Goal: Information Seeking & Learning: Learn about a topic

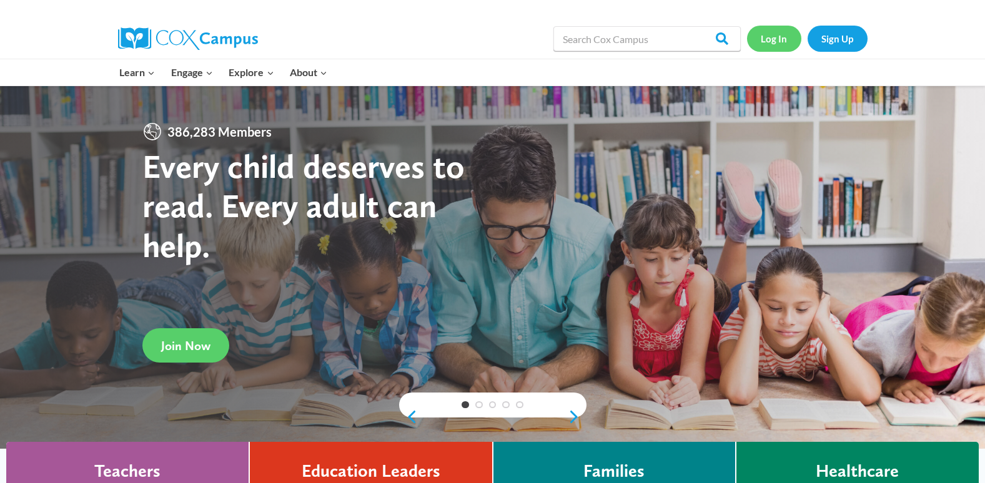
click at [786, 36] on link "Log In" at bounding box center [774, 39] width 54 height 26
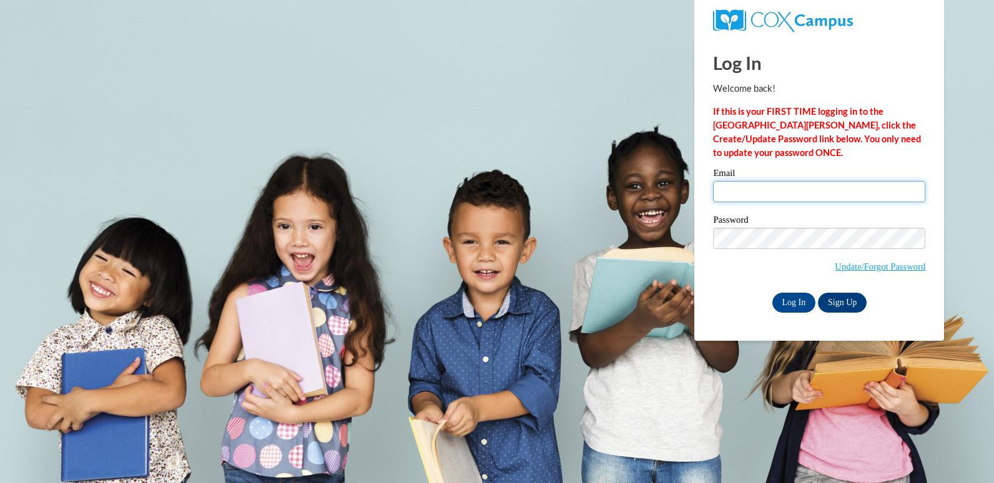
click at [741, 188] on input "Email" at bounding box center [819, 191] width 212 height 21
type input "cookeasy@bellsouth.net"
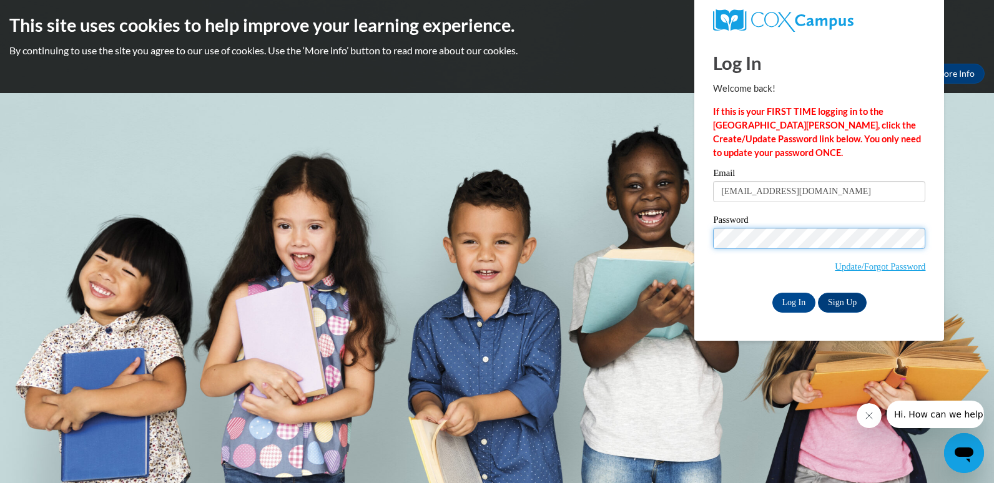
click at [773, 293] on input "Log In" at bounding box center [795, 303] width 44 height 20
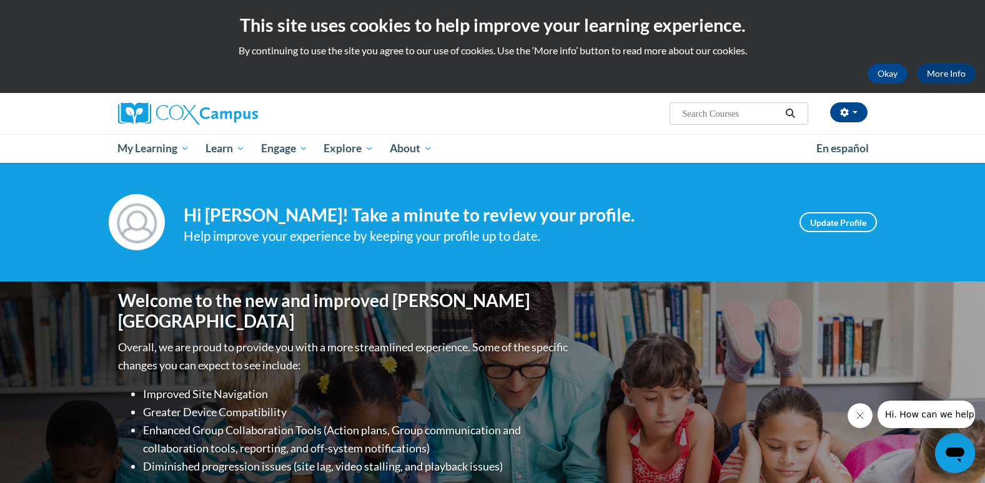
click at [715, 111] on input "Search..." at bounding box center [731, 113] width 100 height 15
type input "quality child care and licensing"
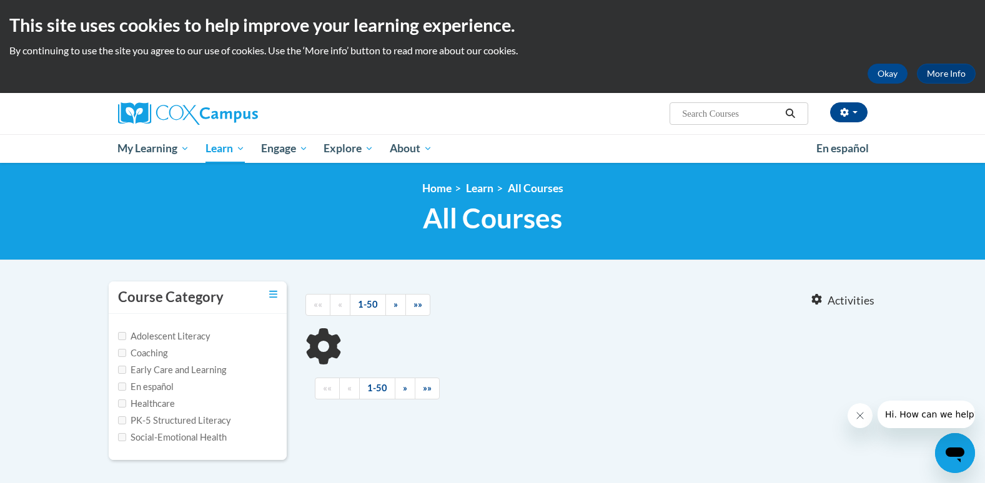
type input "quality child care and licensing"
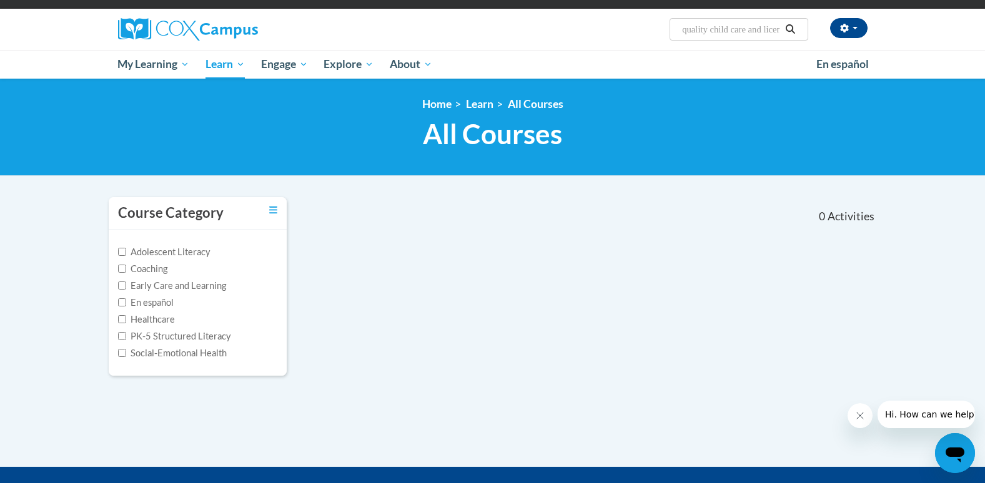
scroll to position [62, 0]
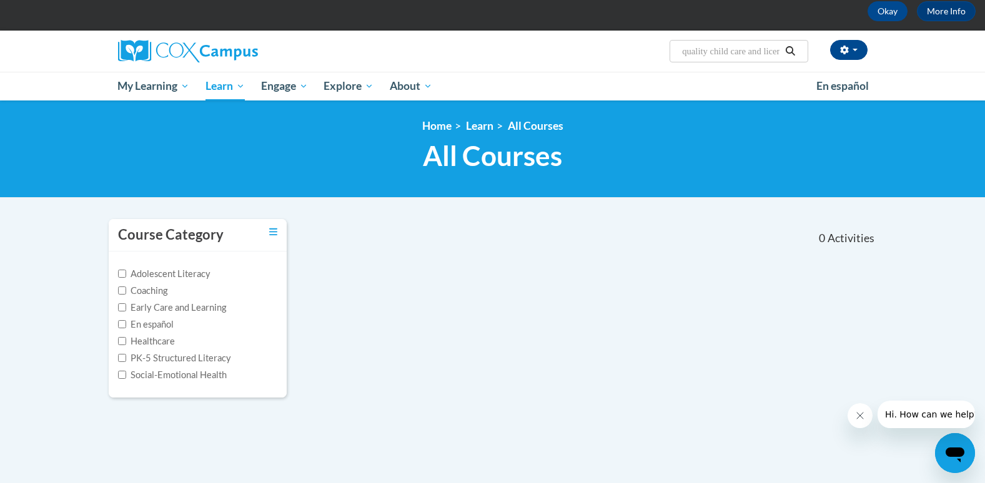
click at [201, 310] on label "Early Care and Learning" at bounding box center [172, 308] width 108 height 14
click at [126, 310] on input "Early Care and Learning" at bounding box center [122, 308] width 8 height 8
checkbox input "true"
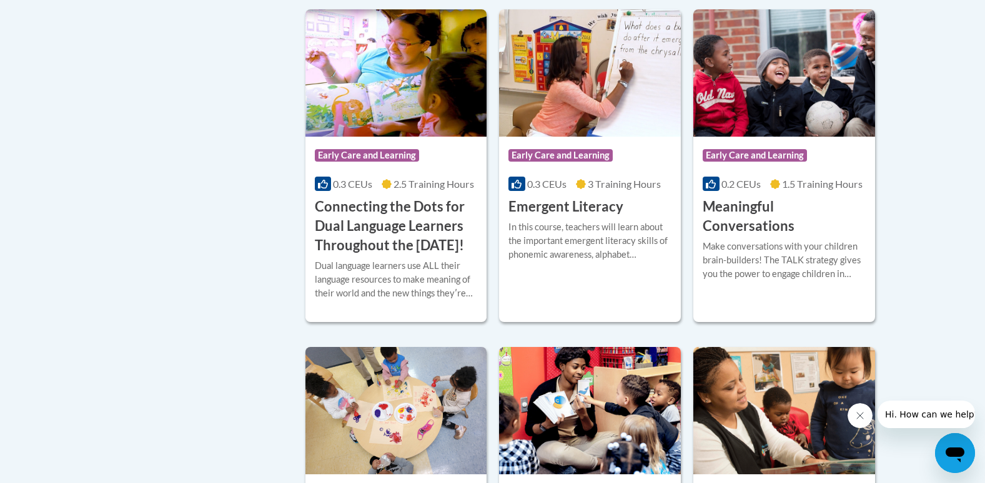
scroll to position [625, 0]
